Goal: Ask a question

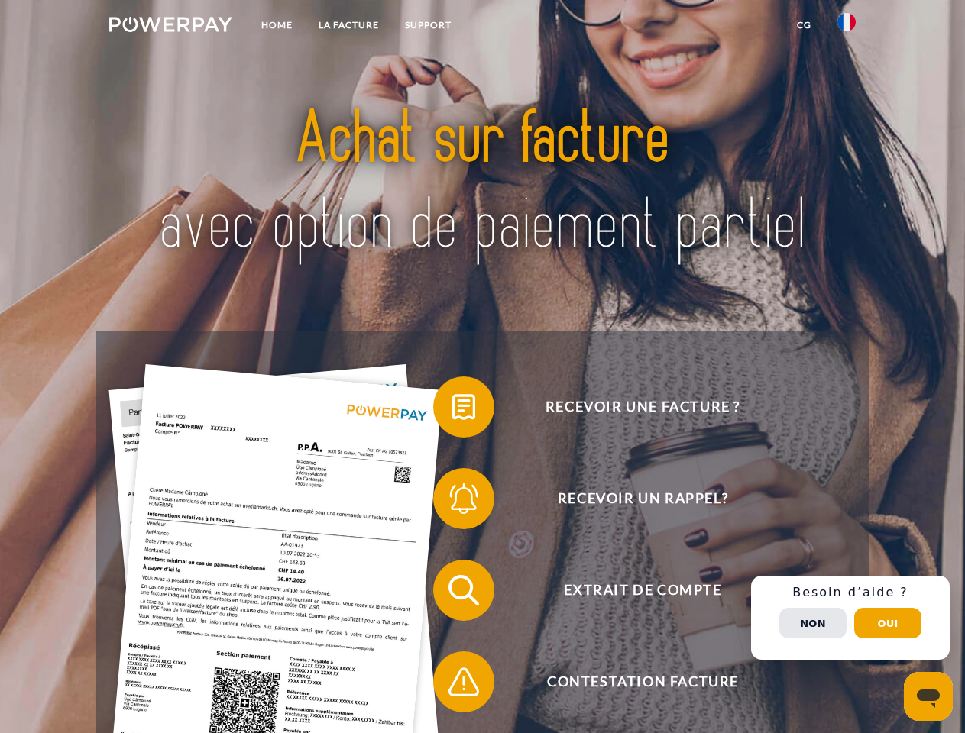
click at [170, 27] on img at bounding box center [170, 24] width 123 height 15
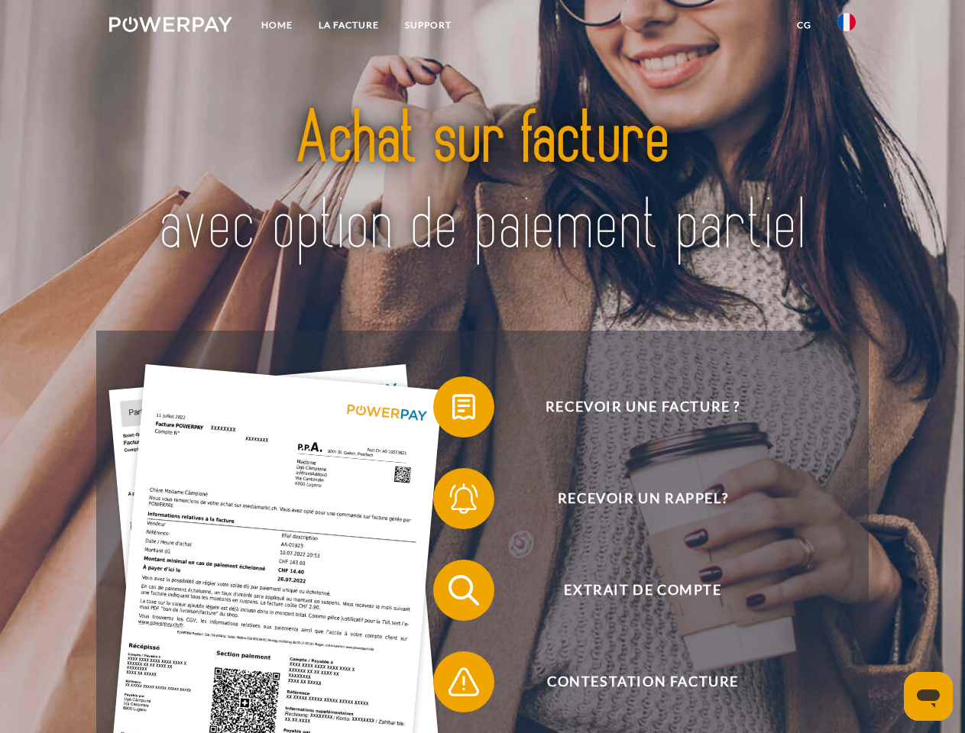
click at [846, 27] on img at bounding box center [846, 22] width 18 height 18
click at [804, 25] on link "CG" at bounding box center [804, 25] width 40 height 28
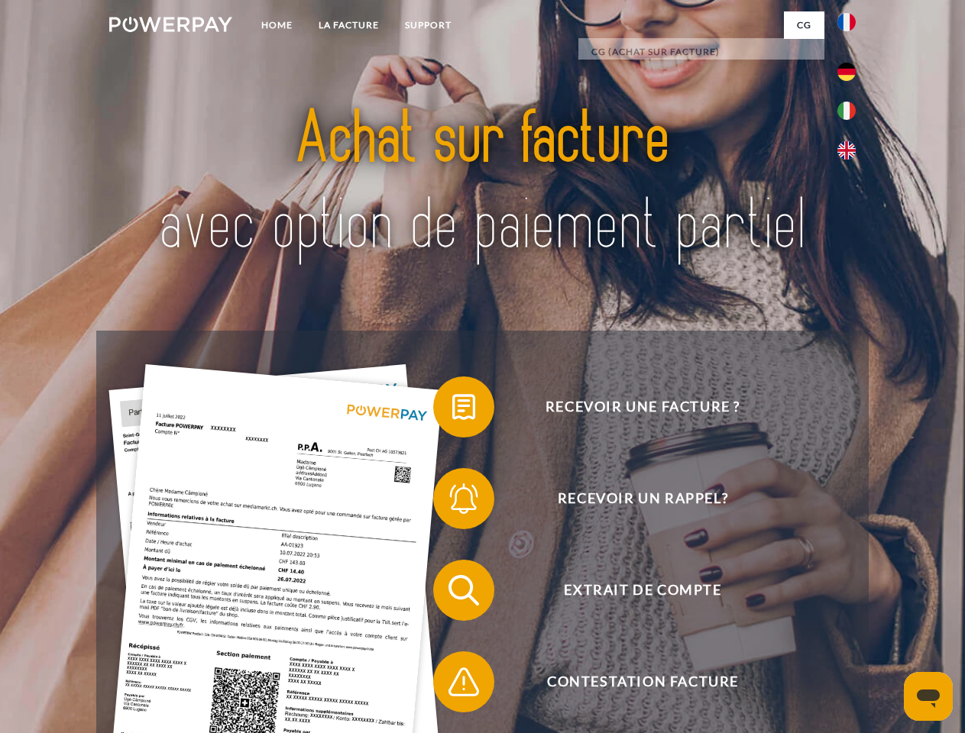
click at [452, 410] on span at bounding box center [441, 407] width 76 height 76
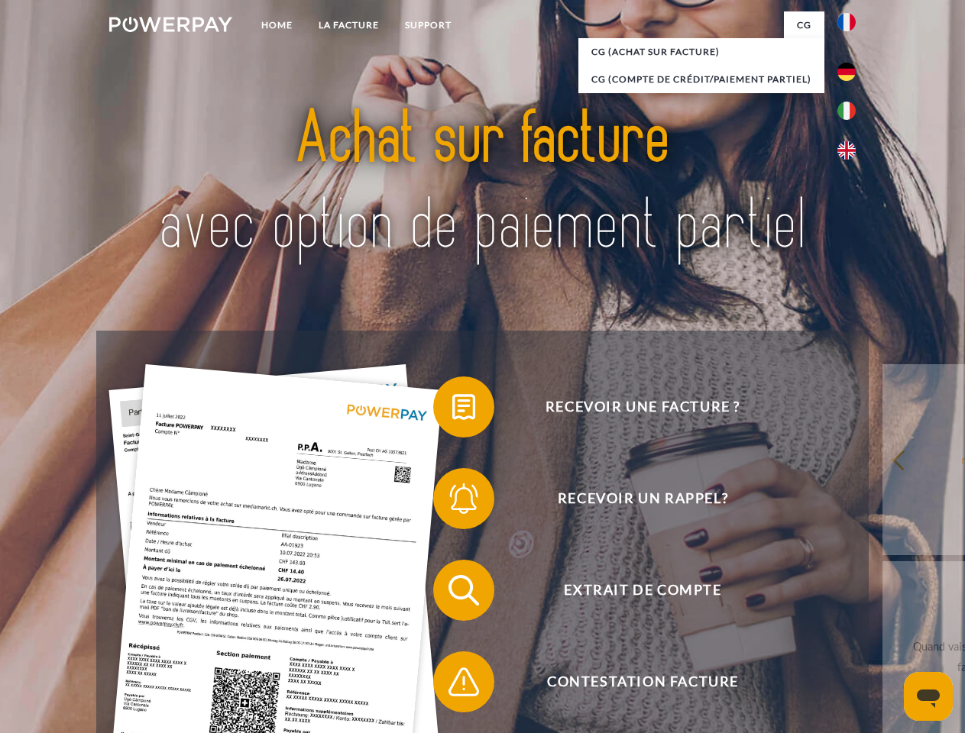
click at [452, 502] on span at bounding box center [441, 499] width 76 height 76
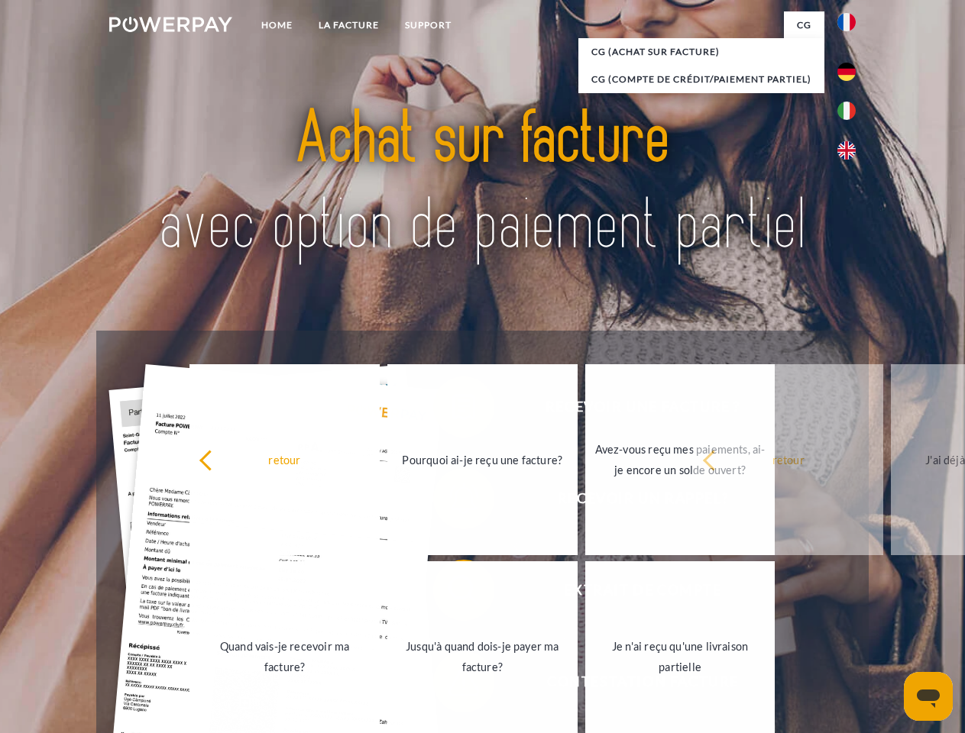
click at [452, 594] on link "Jusqu'à quand dois-je payer ma facture?" at bounding box center [482, 657] width 190 height 191
click at [585, 685] on link "Je n'ai reçu qu'une livraison partielle" at bounding box center [680, 657] width 190 height 191
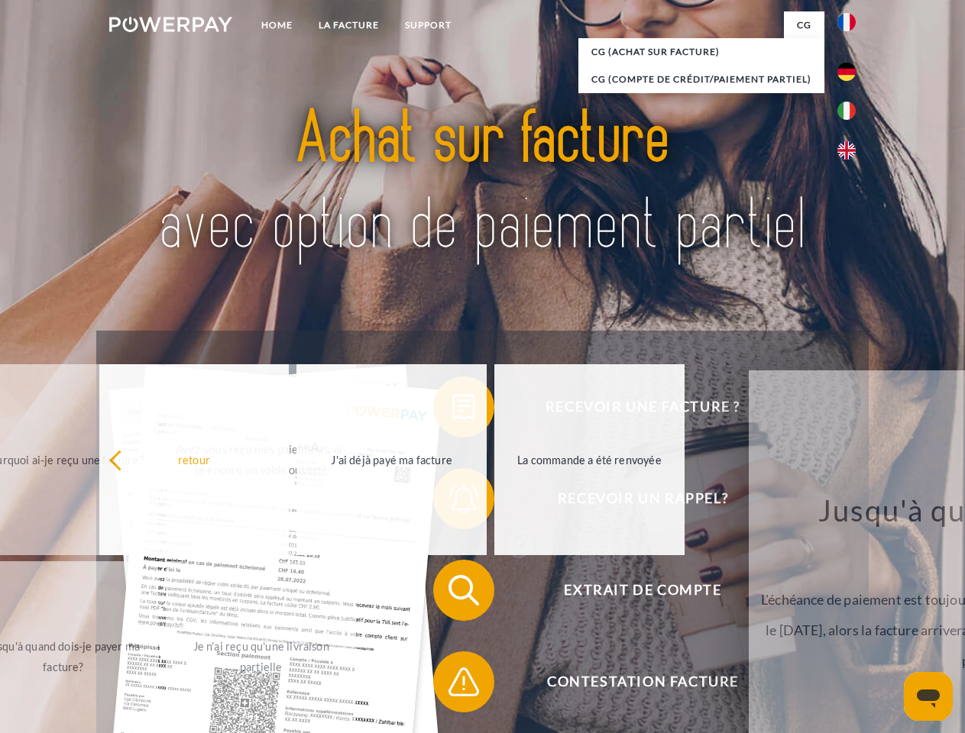
click at [850, 618] on div "Recevoir une facture ? Recevoir un rappel? Extrait de compte retour" at bounding box center [482, 636] width 772 height 611
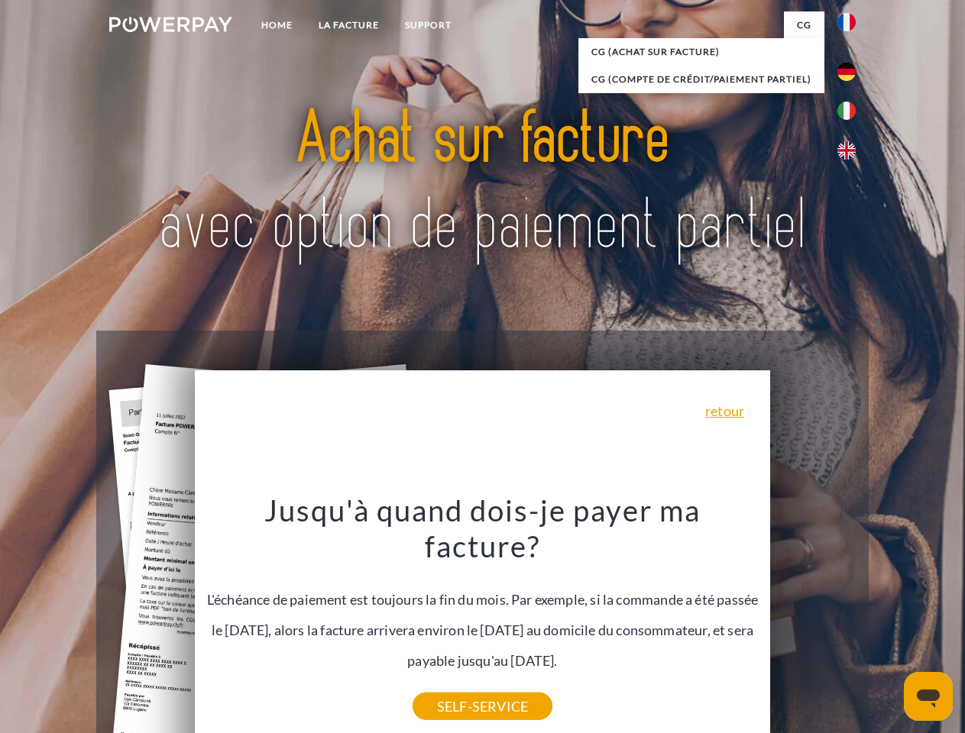
click at [813, 621] on span "Extrait de compte" at bounding box center [642, 590] width 374 height 61
click at [888, 623] on header "Home LA FACTURE Support" at bounding box center [482, 527] width 965 height 1055
